Goal: Download file/media

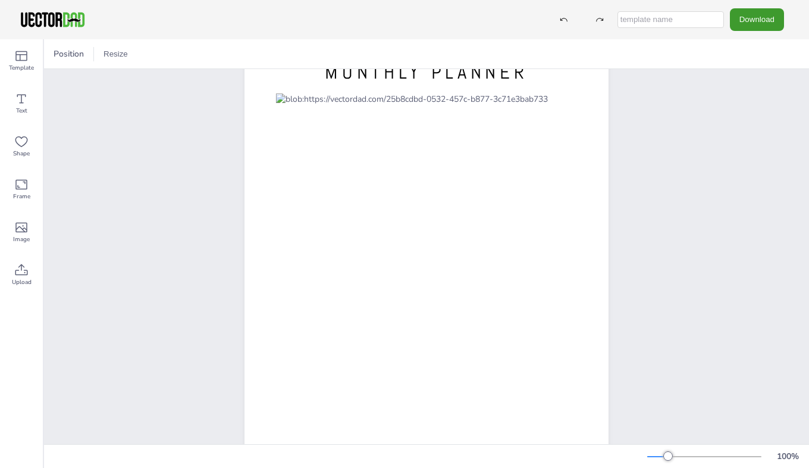
scroll to position [57, 0]
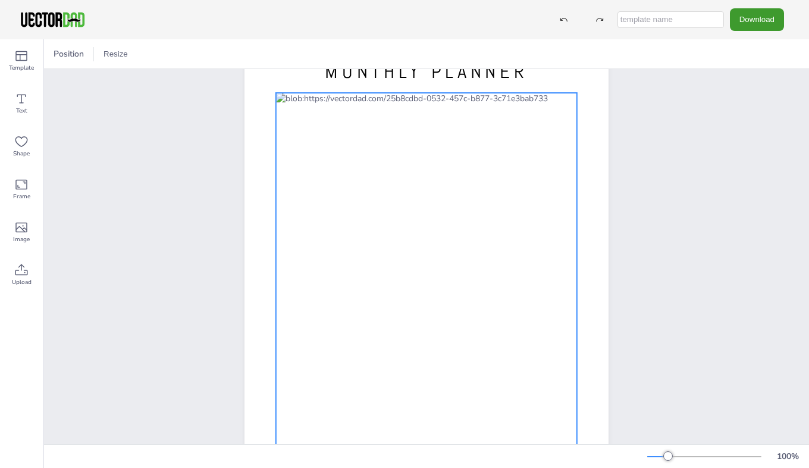
click at [293, 127] on div at bounding box center [426, 282] width 301 height 379
click at [289, 122] on div at bounding box center [426, 282] width 301 height 379
click at [291, 126] on div at bounding box center [426, 282] width 301 height 379
click at [293, 126] on div at bounding box center [426, 282] width 301 height 379
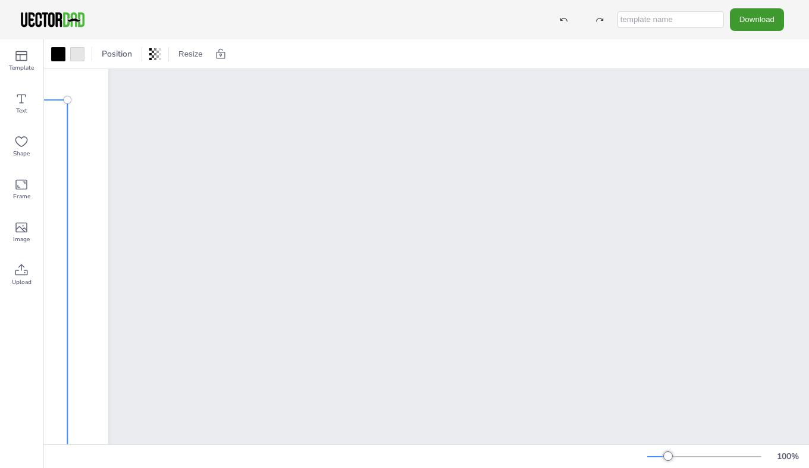
click at [562, 20] on div at bounding box center [563, 19] width 21 height 21
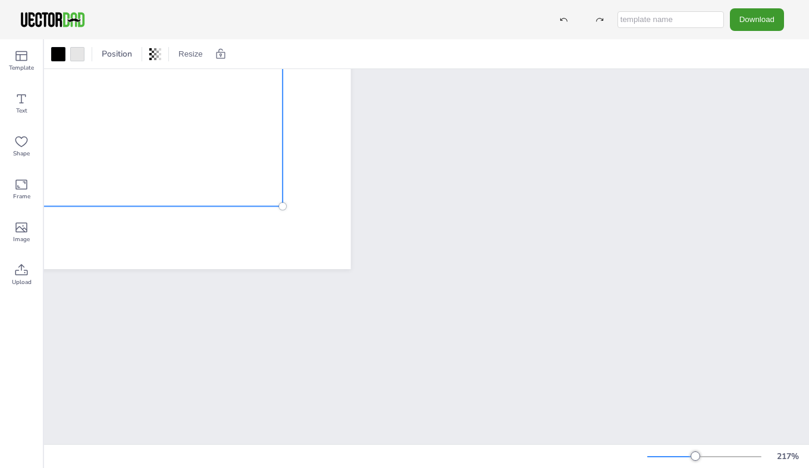
scroll to position [0, 0]
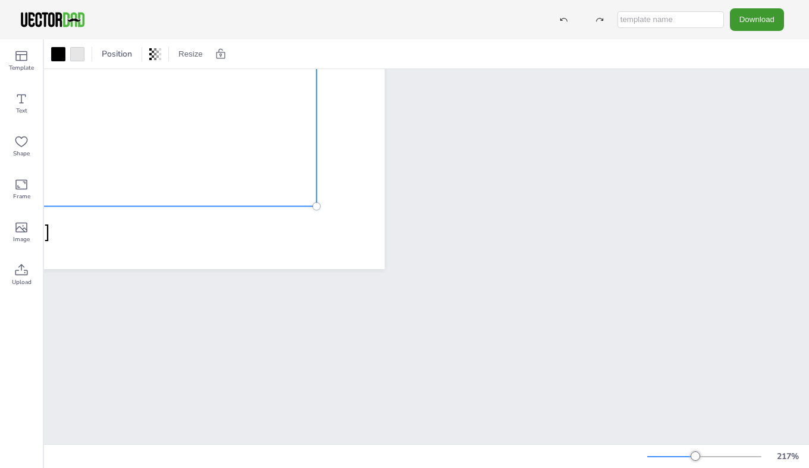
click at [565, 14] on div at bounding box center [563, 19] width 21 height 21
click at [565, 20] on icon at bounding box center [564, 19] width 8 height 8
click at [567, 20] on icon at bounding box center [564, 19] width 8 height 8
click at [566, 22] on icon at bounding box center [564, 19] width 8 height 8
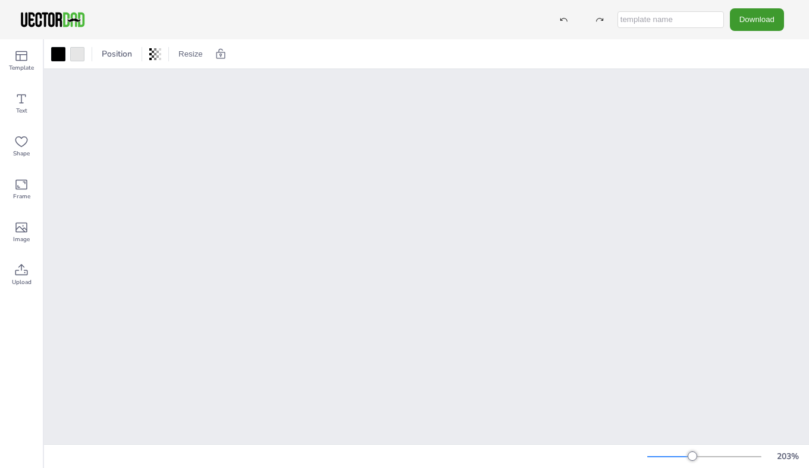
scroll to position [625, 0]
click at [25, 51] on icon at bounding box center [21, 56] width 14 height 14
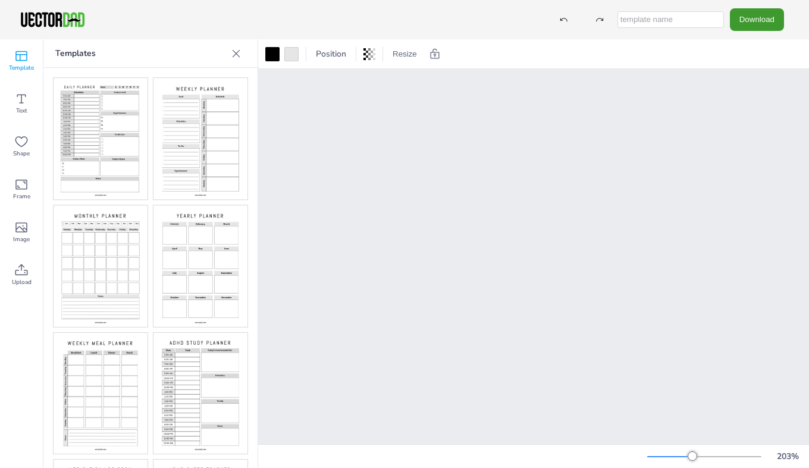
click at [102, 237] on img at bounding box center [101, 265] width 94 height 121
click at [102, 262] on img at bounding box center [101, 265] width 94 height 121
click at [105, 261] on img at bounding box center [101, 265] width 94 height 121
click at [106, 261] on img at bounding box center [101, 265] width 94 height 121
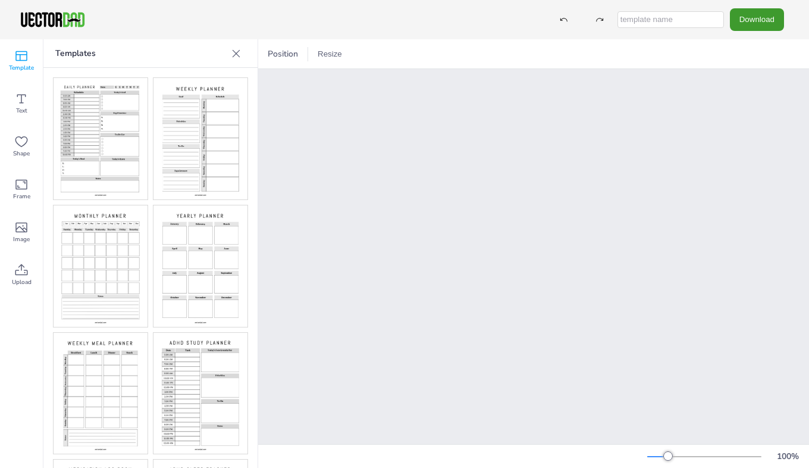
click at [107, 259] on img at bounding box center [101, 265] width 94 height 121
click at [106, 259] on img at bounding box center [101, 265] width 94 height 121
click at [109, 258] on img at bounding box center [101, 265] width 94 height 121
click at [107, 258] on img at bounding box center [101, 265] width 94 height 121
click at [106, 259] on img at bounding box center [101, 265] width 94 height 121
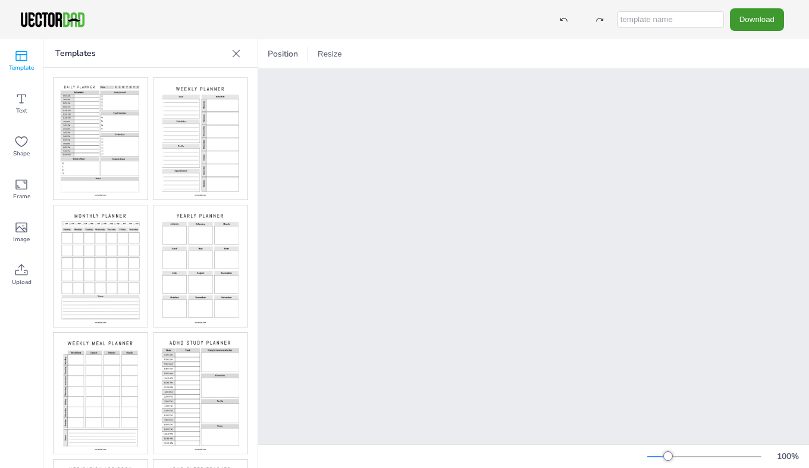
click at [105, 260] on img at bounding box center [101, 265] width 94 height 121
click at [106, 259] on img at bounding box center [101, 265] width 94 height 121
click at [107, 258] on img at bounding box center [101, 265] width 94 height 121
click at [110, 255] on img at bounding box center [101, 265] width 94 height 121
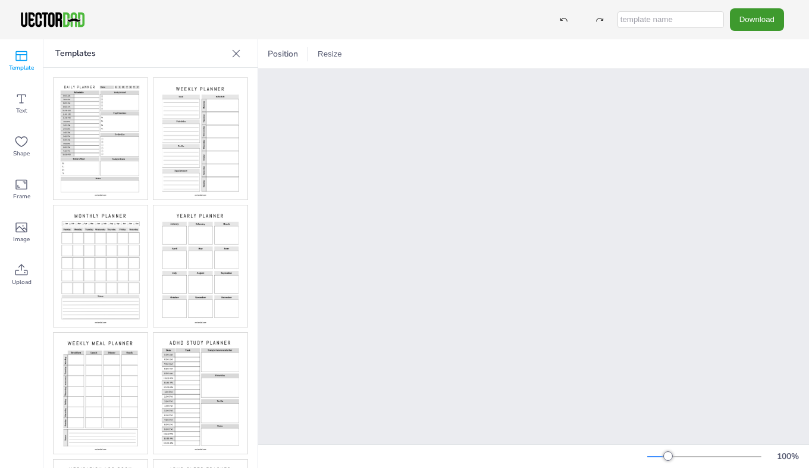
click at [109, 256] on img at bounding box center [101, 265] width 94 height 121
click at [111, 254] on img at bounding box center [101, 265] width 94 height 121
click at [111, 253] on img at bounding box center [101, 265] width 94 height 121
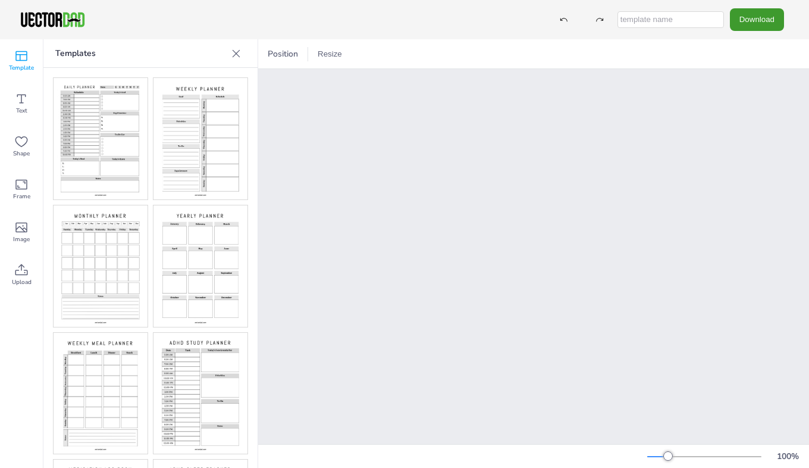
click at [112, 249] on img at bounding box center [101, 265] width 94 height 121
click at [112, 248] on img at bounding box center [101, 265] width 94 height 121
click at [112, 247] on img at bounding box center [101, 265] width 94 height 121
click at [110, 245] on img at bounding box center [101, 265] width 94 height 121
click at [107, 242] on img at bounding box center [101, 265] width 94 height 121
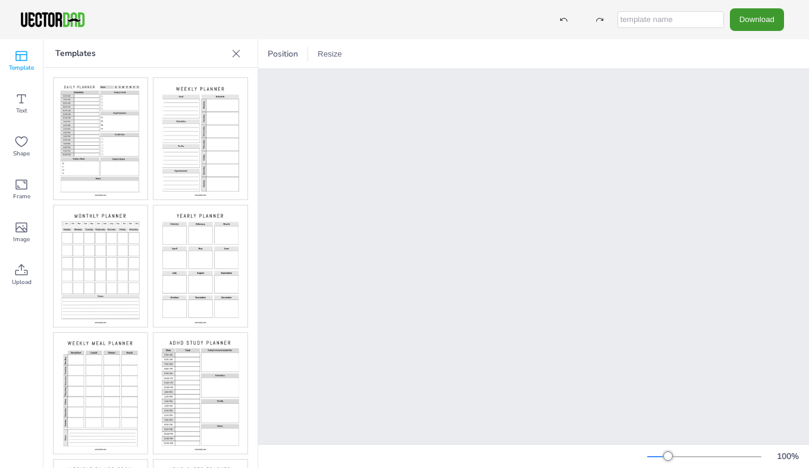
click at [109, 240] on img at bounding box center [101, 265] width 94 height 121
click at [106, 239] on img at bounding box center [101, 265] width 94 height 121
click at [103, 243] on img at bounding box center [101, 265] width 94 height 121
click at [104, 240] on img at bounding box center [101, 265] width 94 height 121
click at [102, 245] on img at bounding box center [101, 265] width 94 height 121
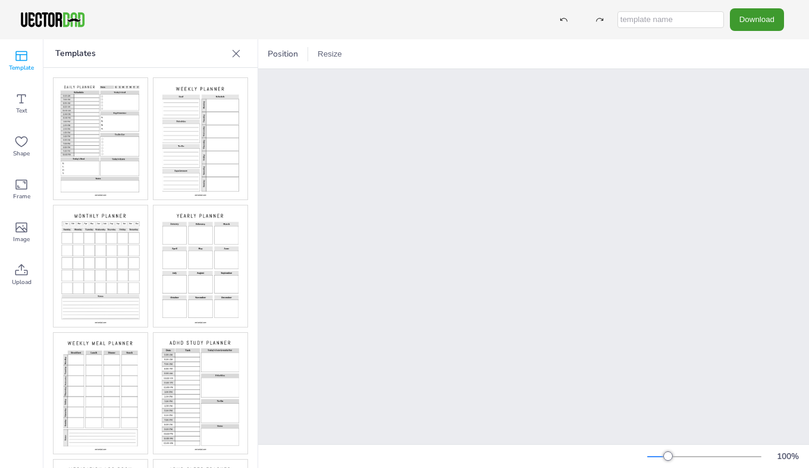
click at [104, 245] on img at bounding box center [101, 265] width 94 height 121
click at [108, 245] on img at bounding box center [101, 265] width 94 height 121
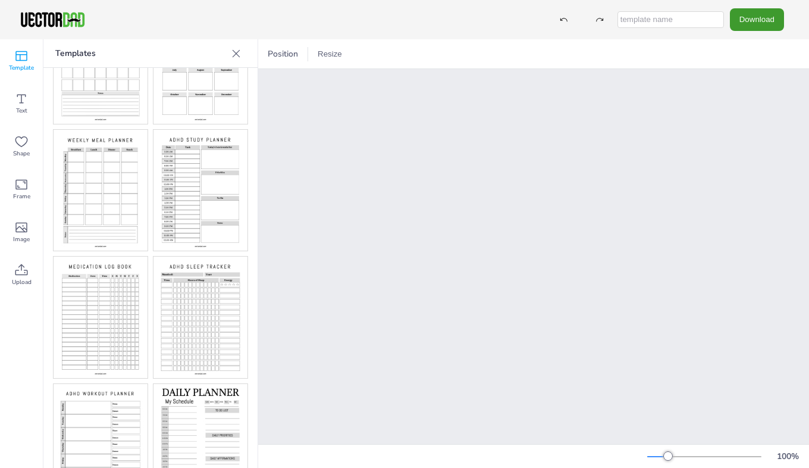
scroll to position [233, 0]
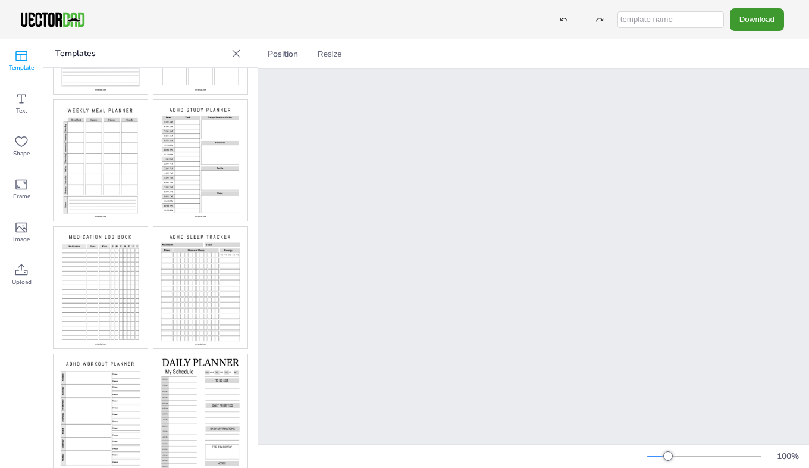
click at [124, 357] on img at bounding box center [101, 414] width 94 height 121
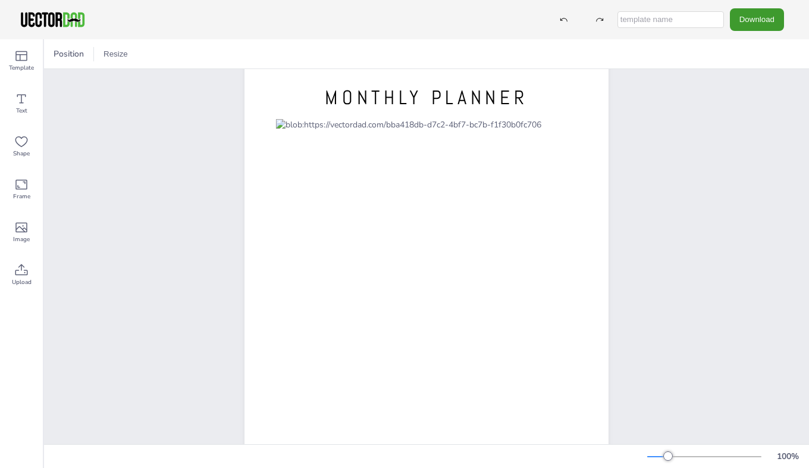
scroll to position [29, 0]
click at [10, 104] on div "Text" at bounding box center [21, 103] width 43 height 43
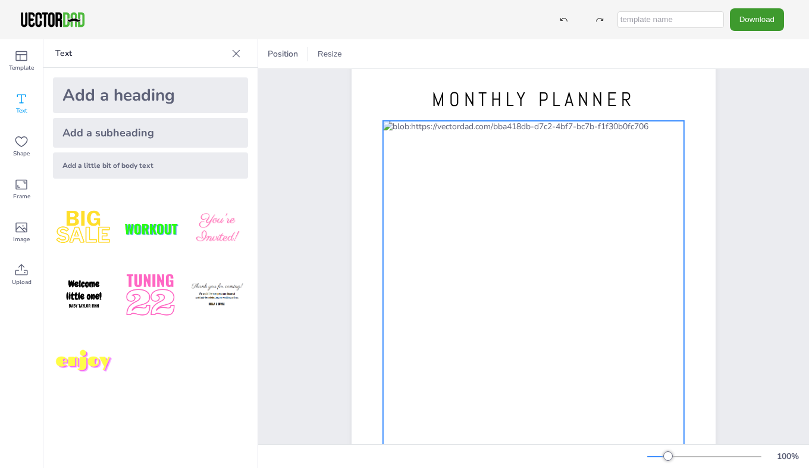
click at [401, 153] on div at bounding box center [533, 310] width 301 height 379
click at [402, 155] on div at bounding box center [533, 310] width 301 height 379
click at [401, 156] on div at bounding box center [533, 310] width 301 height 379
click at [769, 17] on button "Download" at bounding box center [757, 19] width 54 height 22
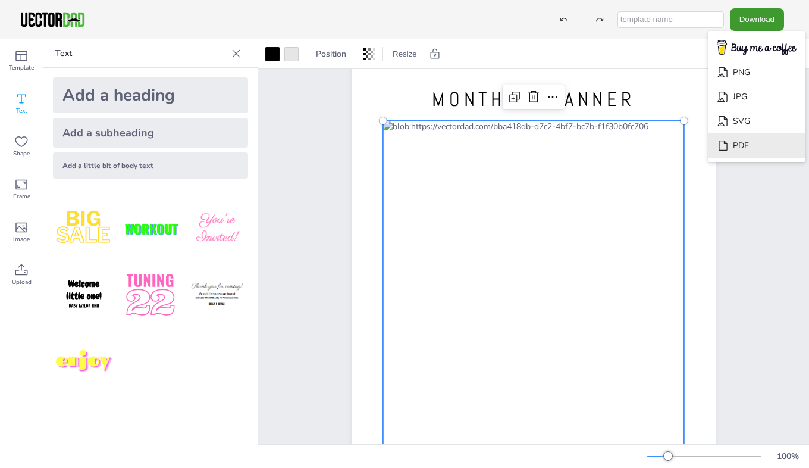
click at [757, 149] on li "PDF" at bounding box center [757, 145] width 98 height 24
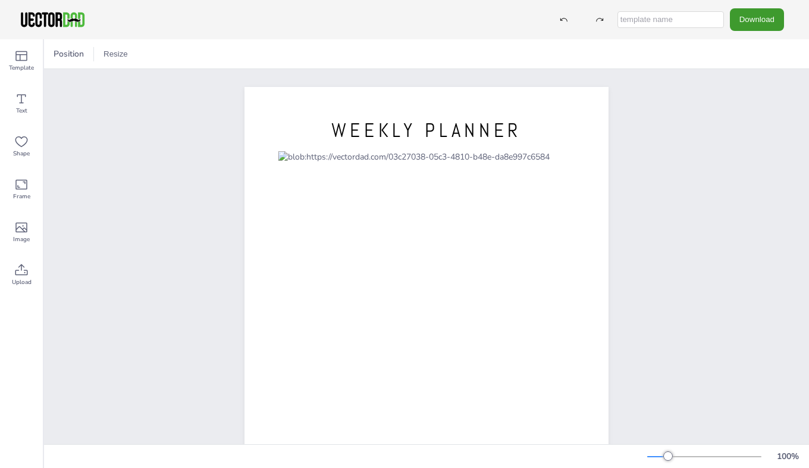
click at [750, 20] on button "Download" at bounding box center [757, 19] width 54 height 22
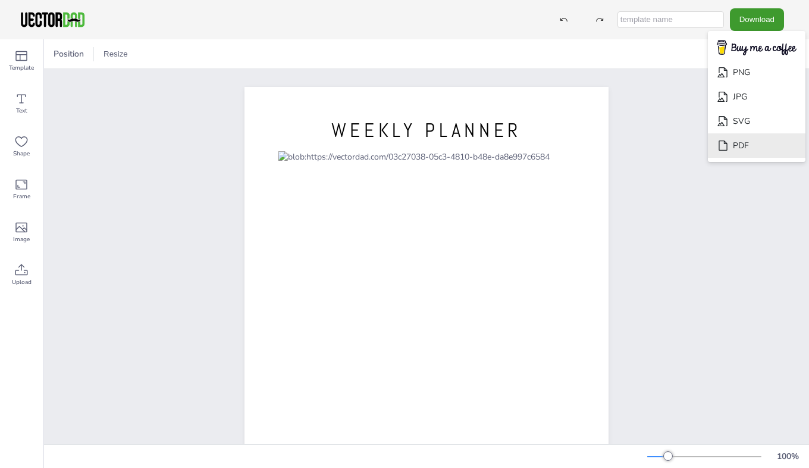
click at [742, 149] on li "PDF" at bounding box center [757, 145] width 98 height 24
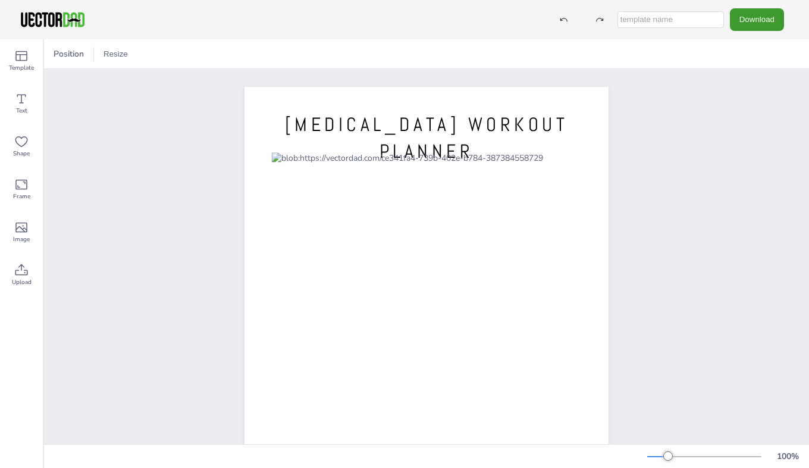
click at [764, 21] on button "Download" at bounding box center [757, 19] width 54 height 22
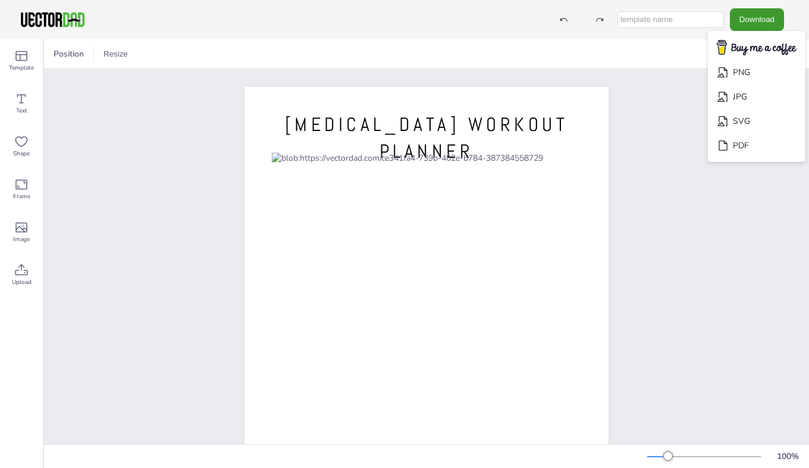
click at [747, 149] on li "PDF" at bounding box center [757, 145] width 98 height 24
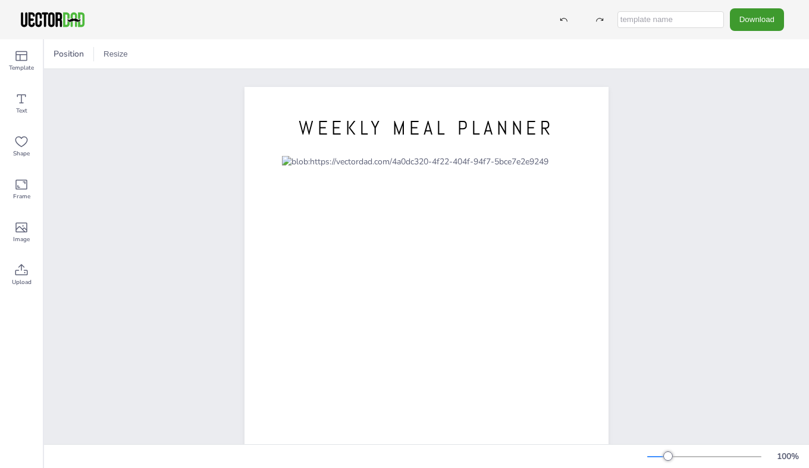
click at [577, 201] on div at bounding box center [427, 322] width 364 height 471
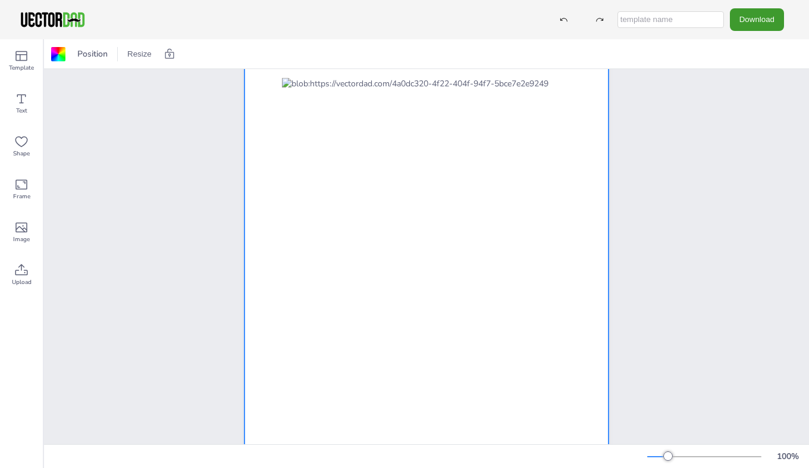
scroll to position [82, 0]
click at [477, 224] on div at bounding box center [426, 260] width 289 height 373
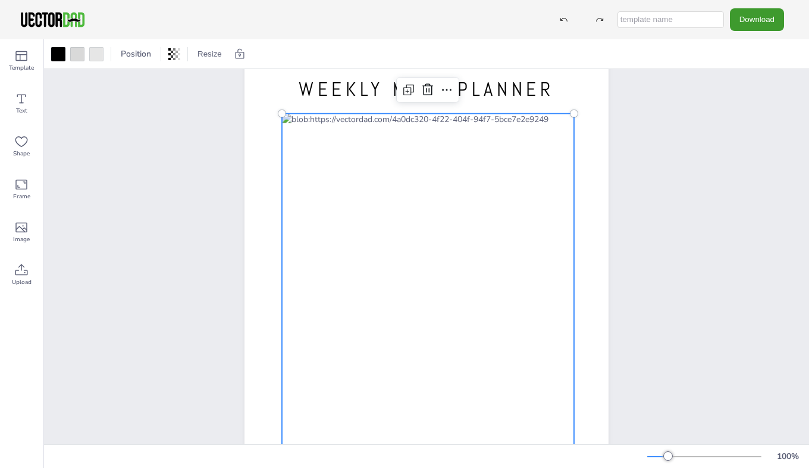
scroll to position [32, 0]
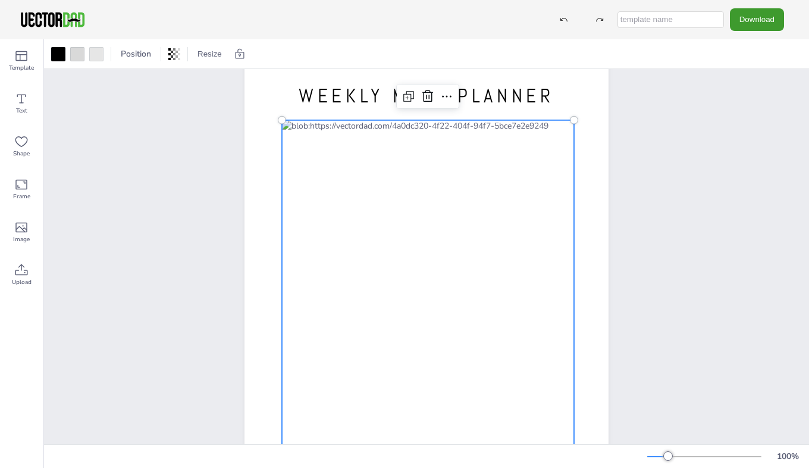
click at [447, 246] on div at bounding box center [428, 308] width 292 height 377
click at [442, 96] on icon at bounding box center [447, 96] width 10 height 2
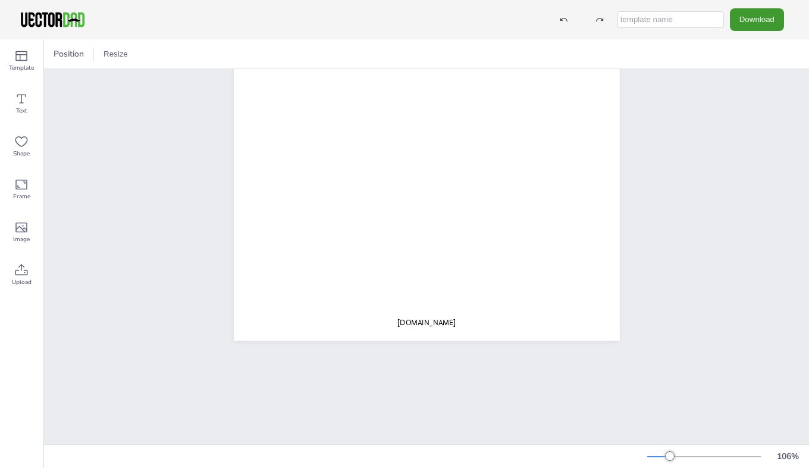
scroll to position [0, 0]
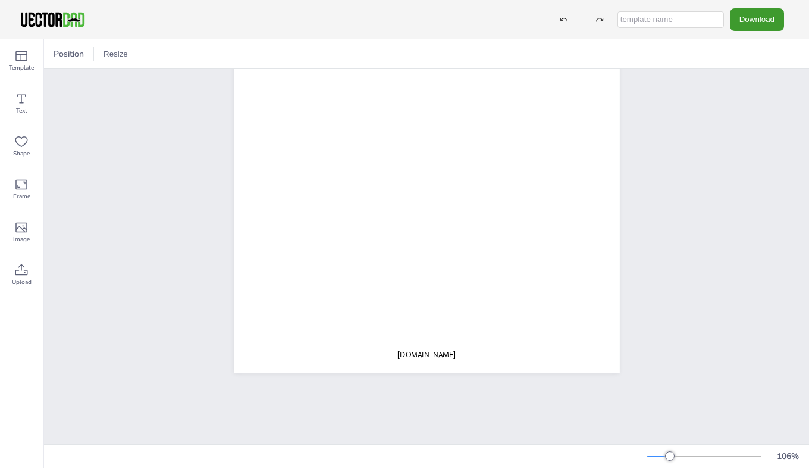
drag, startPoint x: 630, startPoint y: 229, endPoint x: 626, endPoint y: 269, distance: 40.0
click at [623, 325] on div "[DOMAIN_NAME] WEEKLY MEAL PLANNER" at bounding box center [427, 336] width 422 height 499
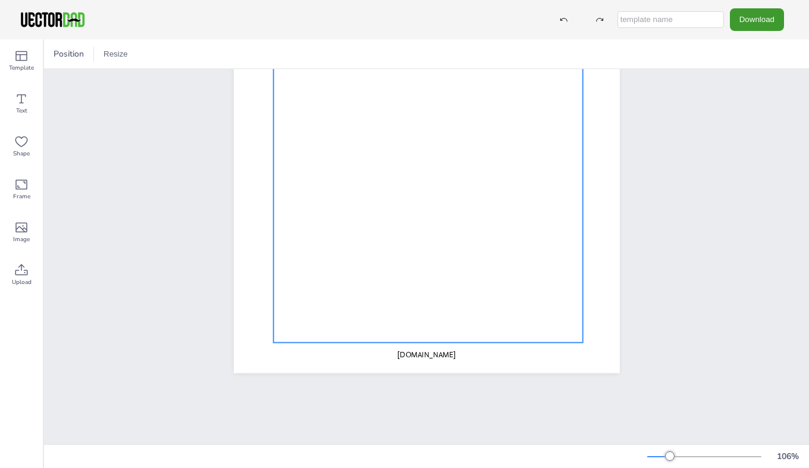
click at [751, 19] on button "Download" at bounding box center [757, 19] width 54 height 22
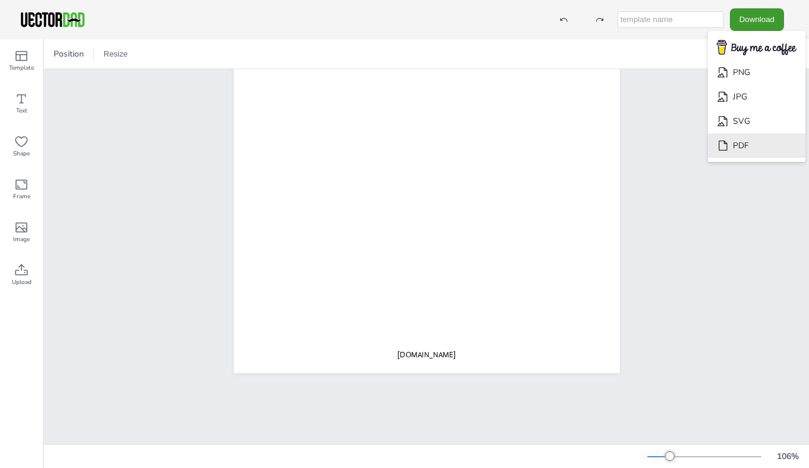
click at [745, 146] on li "PDF" at bounding box center [757, 145] width 98 height 24
